Goal: Communication & Community: Answer question/provide support

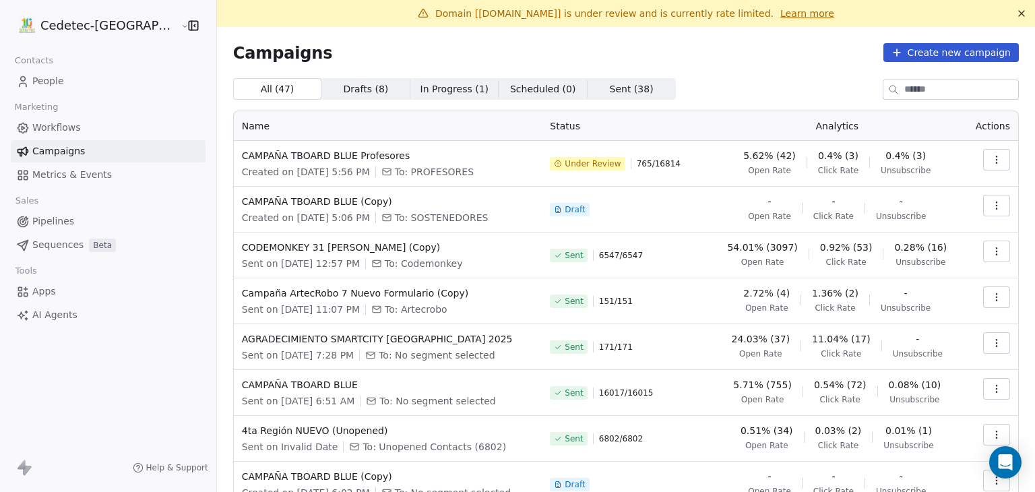
click at [554, 164] on icon at bounding box center [558, 164] width 8 height 8
click at [558, 162] on icon at bounding box center [558, 162] width 0 height 1
click at [1004, 462] on icon "Open Intercom Messenger" at bounding box center [1006, 463] width 16 height 18
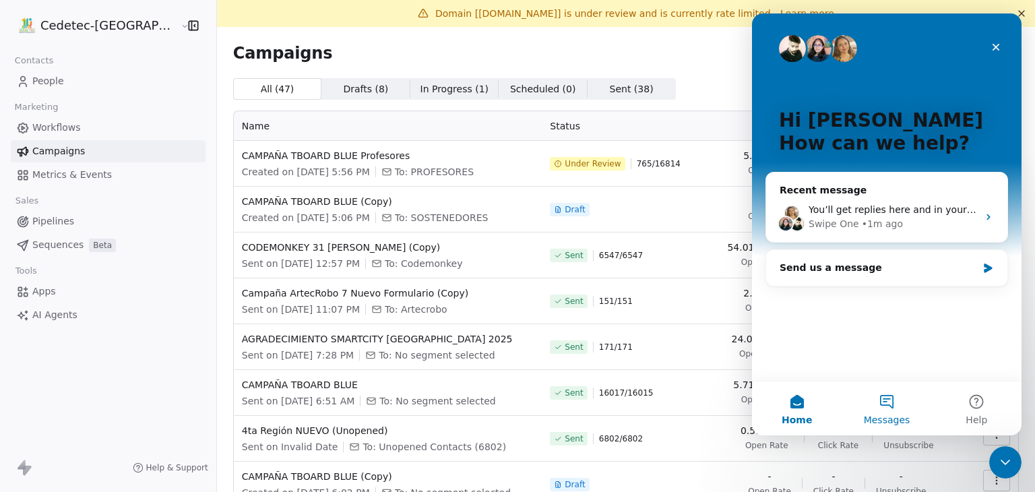
click at [889, 406] on button "Messages" at bounding box center [887, 409] width 90 height 54
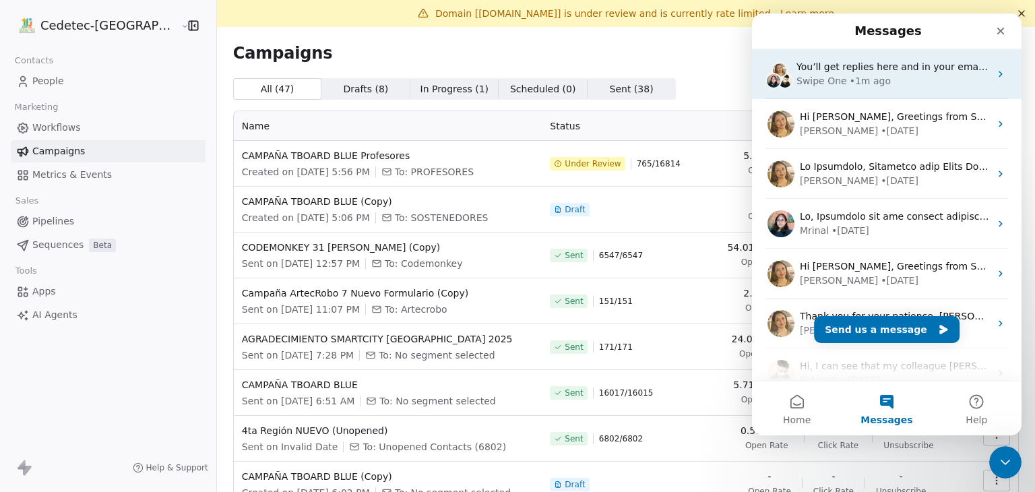
click at [850, 75] on div "• 1m ago" at bounding box center [870, 81] width 41 height 14
